Goal: Transaction & Acquisition: Purchase product/service

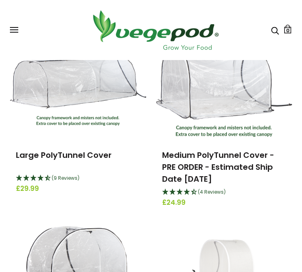
scroll to position [243, 0]
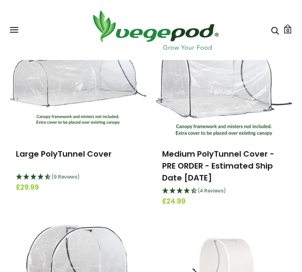
click at [201, 156] on link "Medium PolyTunnel Cover - PRE ORDER - Estimated Ship Date [DATE]" at bounding box center [218, 165] width 112 height 35
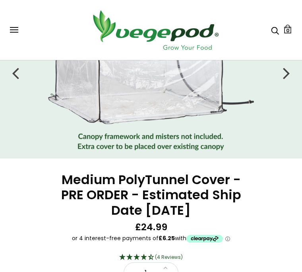
scroll to position [73, 0]
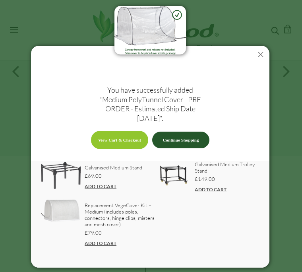
click at [262, 61] on icon at bounding box center [260, 54] width 13 height 13
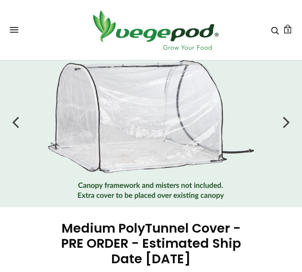
scroll to position [0, 0]
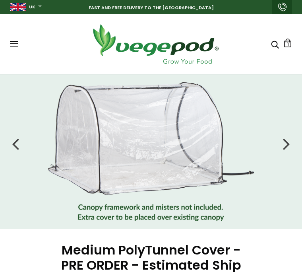
click at [289, 43] on span "1" at bounding box center [288, 45] width 2 height 8
